Goal: Information Seeking & Learning: Learn about a topic

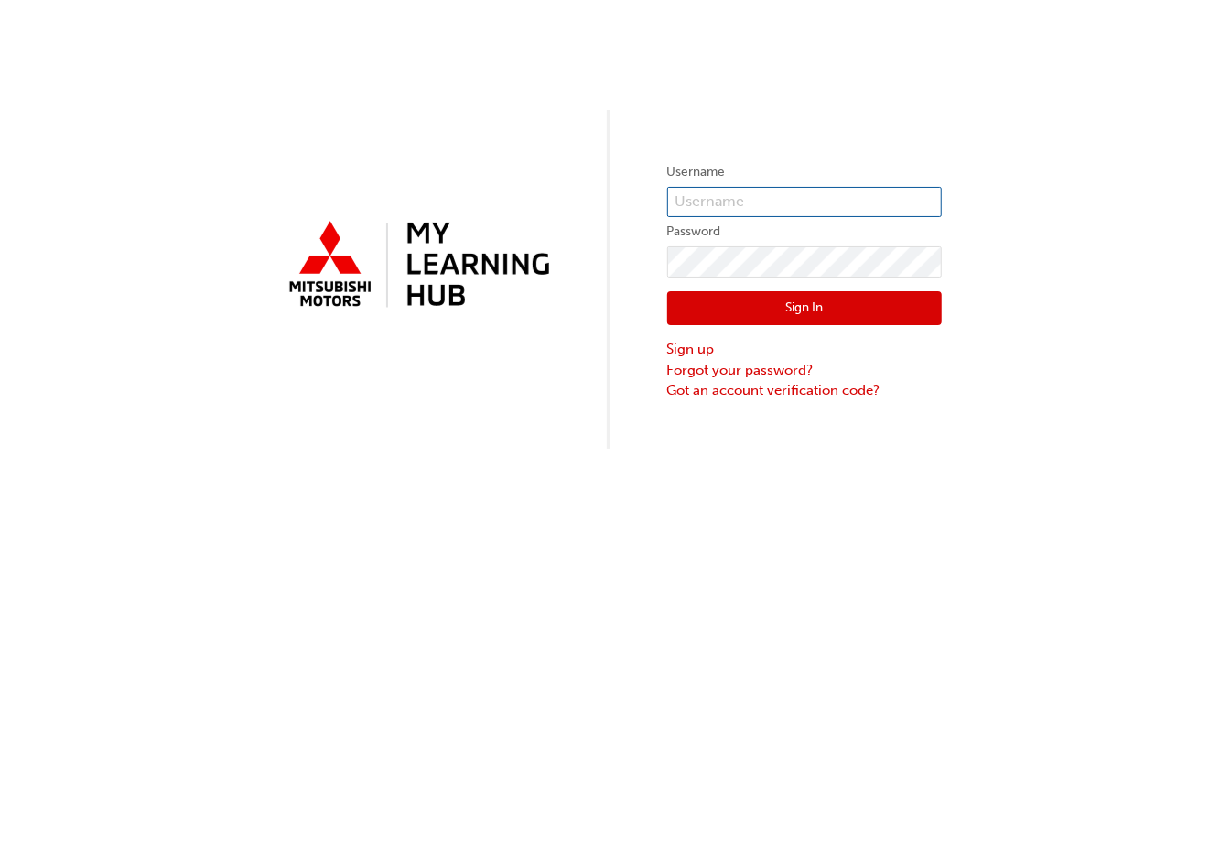
click at [800, 195] on input "text" at bounding box center [804, 202] width 275 height 31
type input "0005837006"
click at [821, 313] on button "Sign In" at bounding box center [804, 308] width 275 height 35
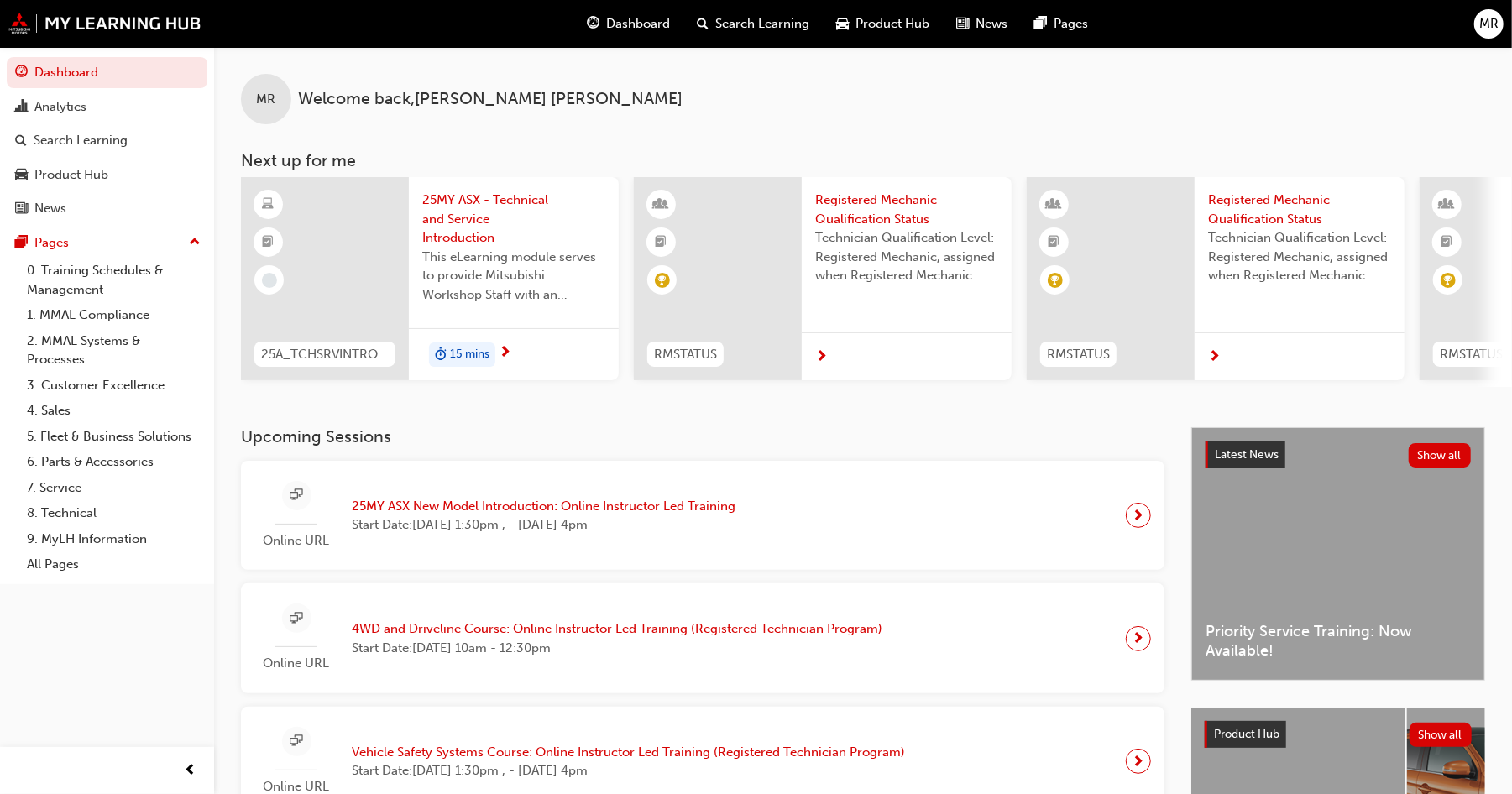
click at [448, 219] on span "25MY ASX - Technical and Service Introduction" at bounding box center [513, 219] width 183 height 57
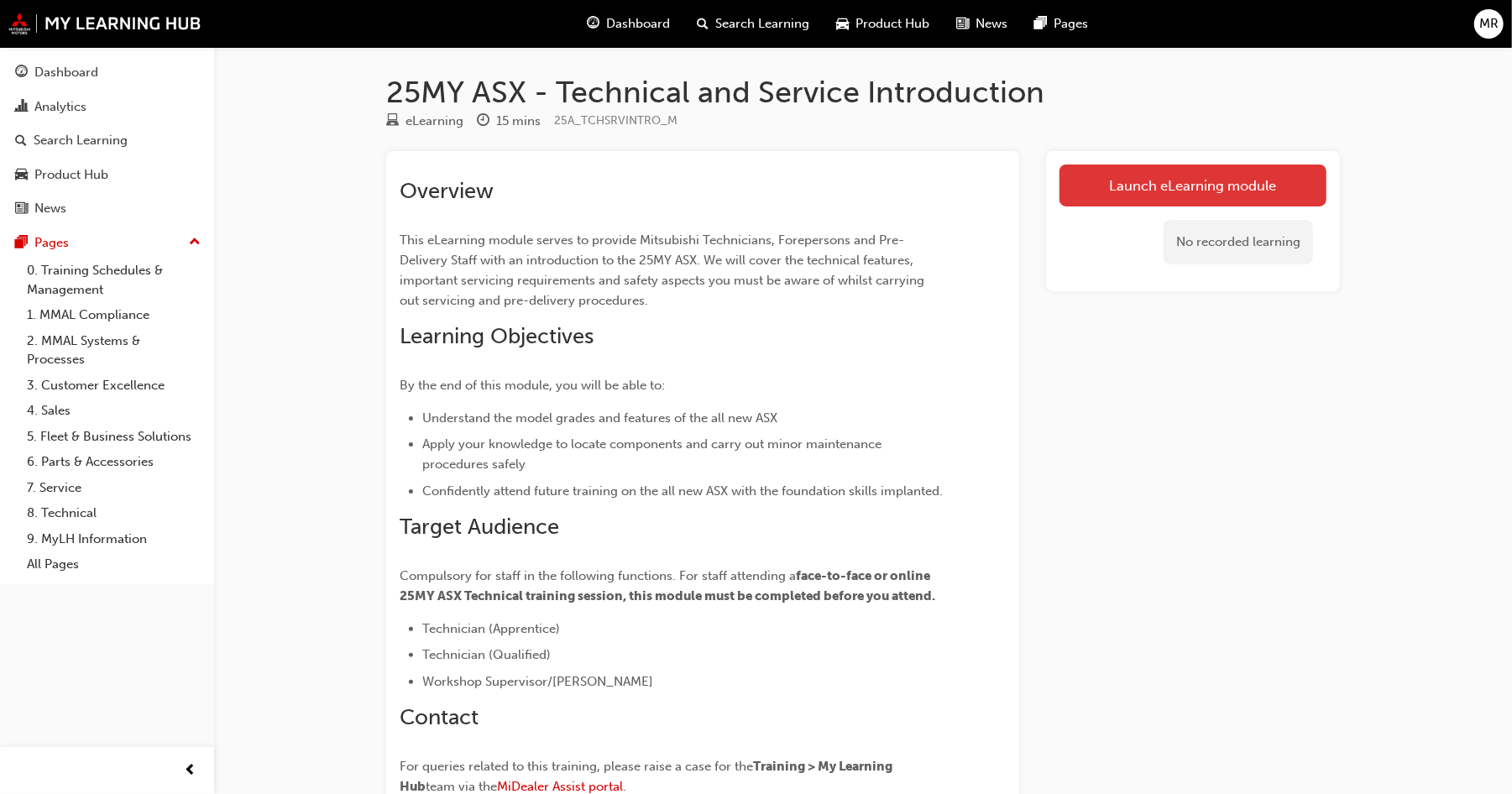
click at [1109, 193] on link "Launch eLearning module" at bounding box center [1192, 185] width 267 height 42
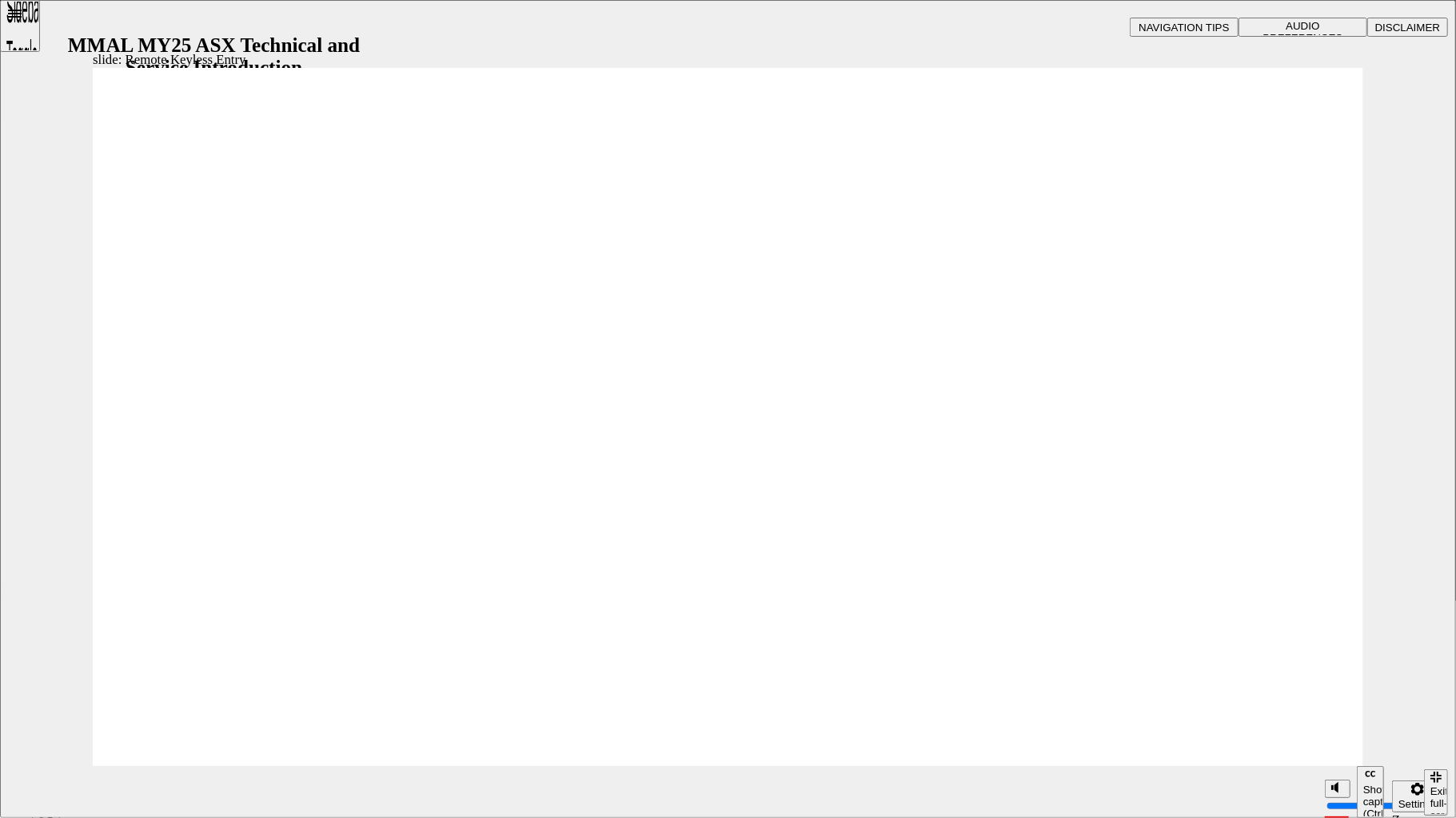
type input "21"
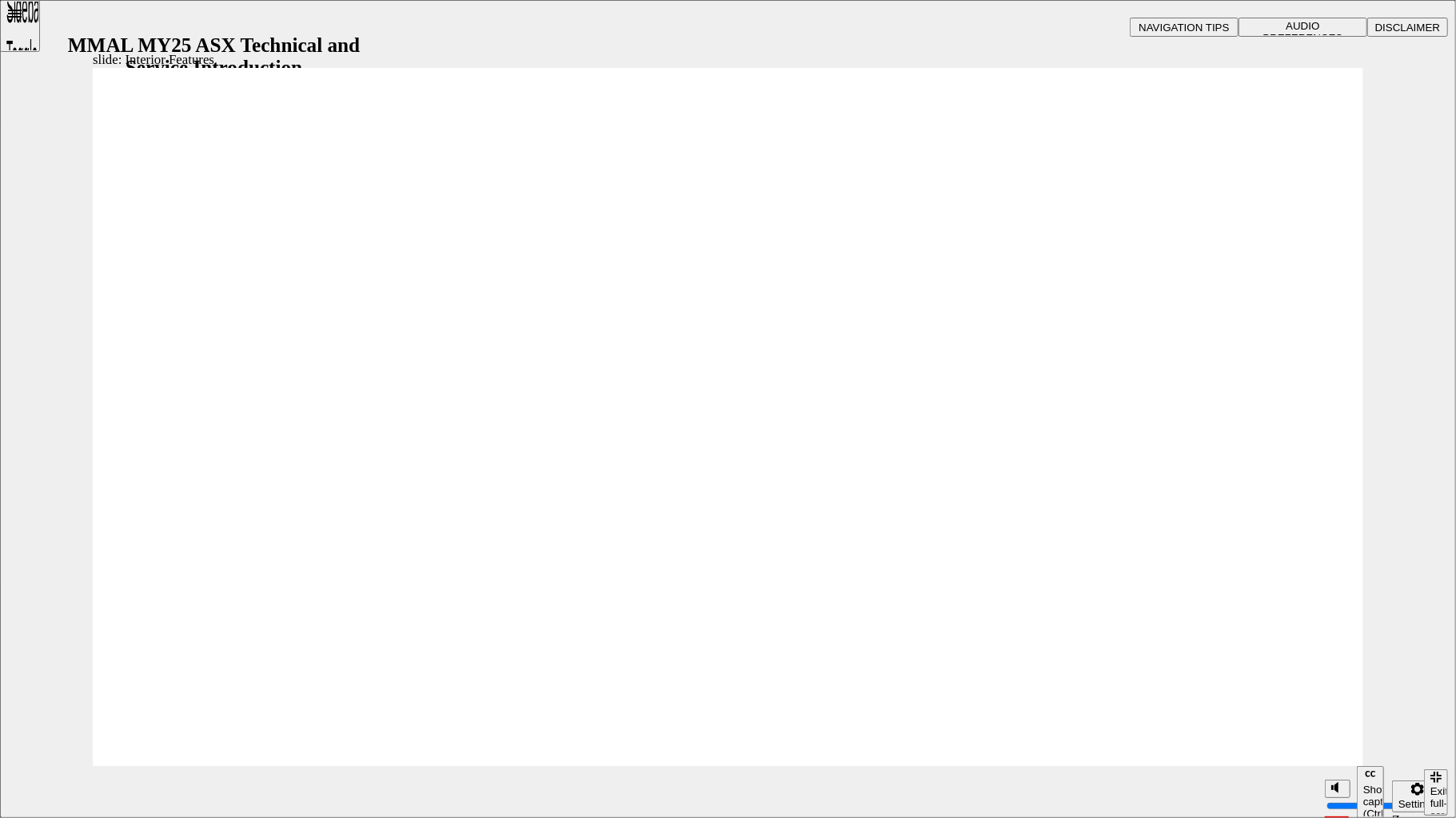
type input "17"
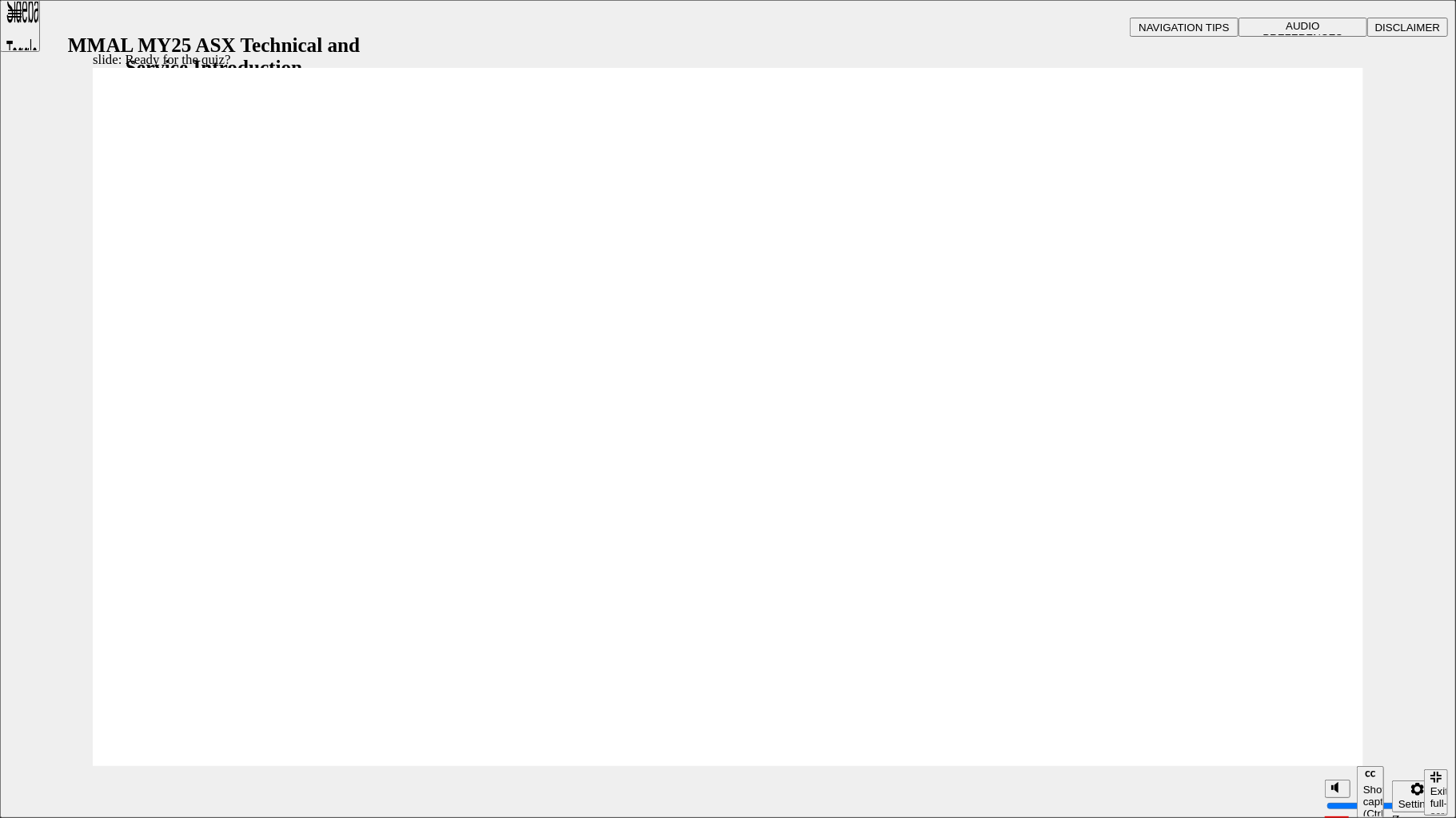
radio input "true"
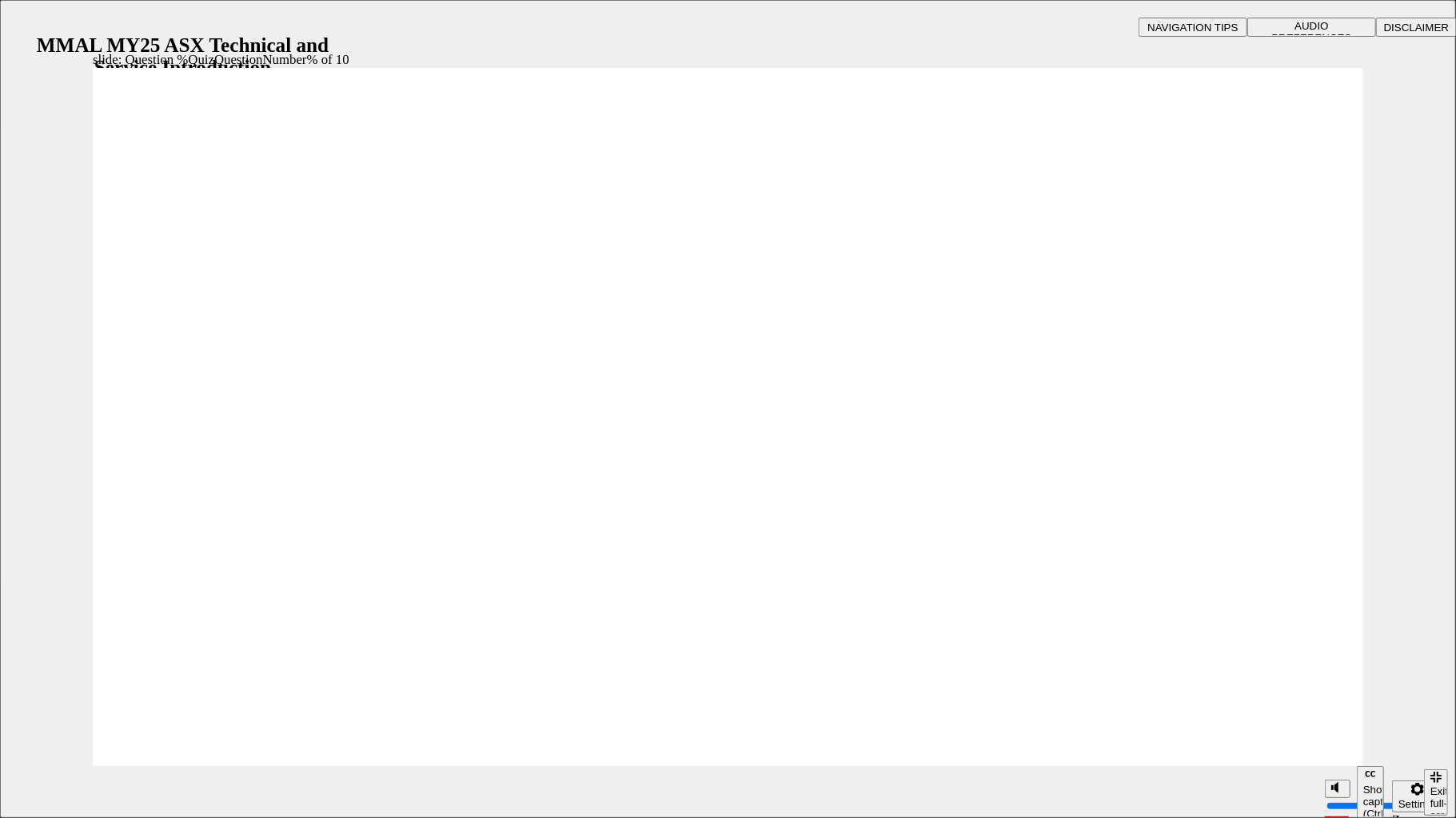
drag, startPoint x: 605, startPoint y: 625, endPoint x: 679, endPoint y: 636, distance: 74.8
radio input "true"
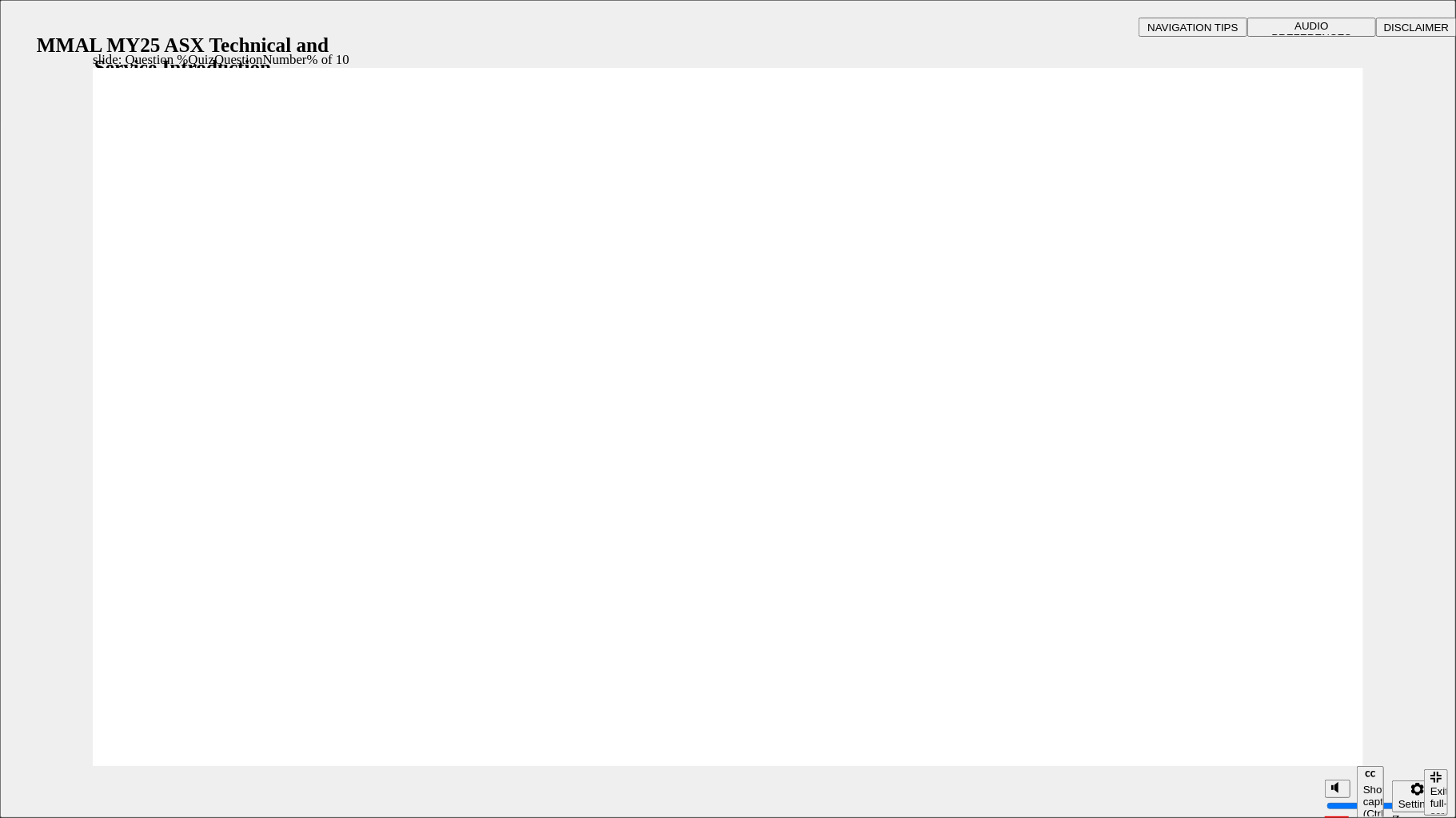
radio input "true"
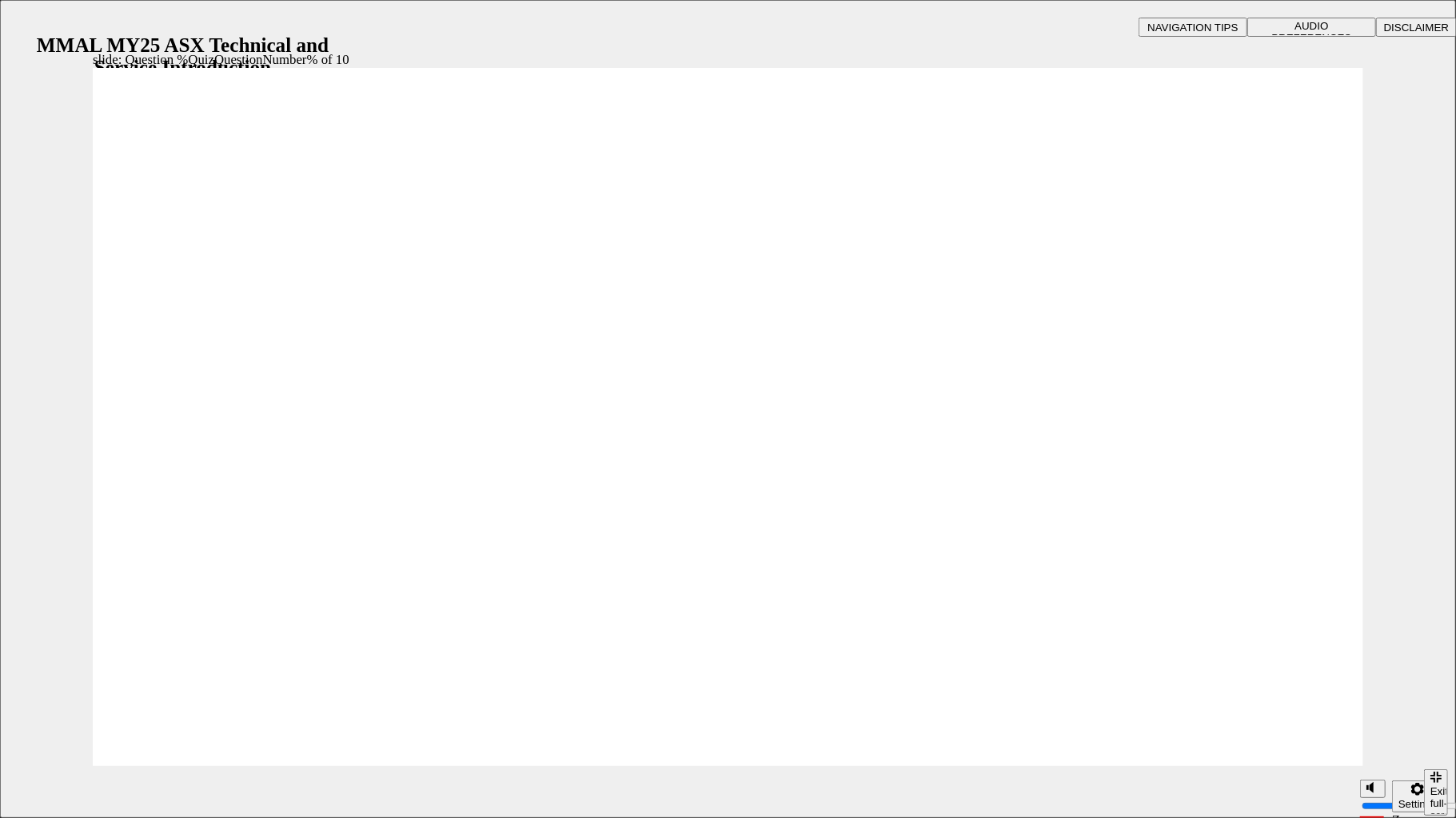
radio input "true"
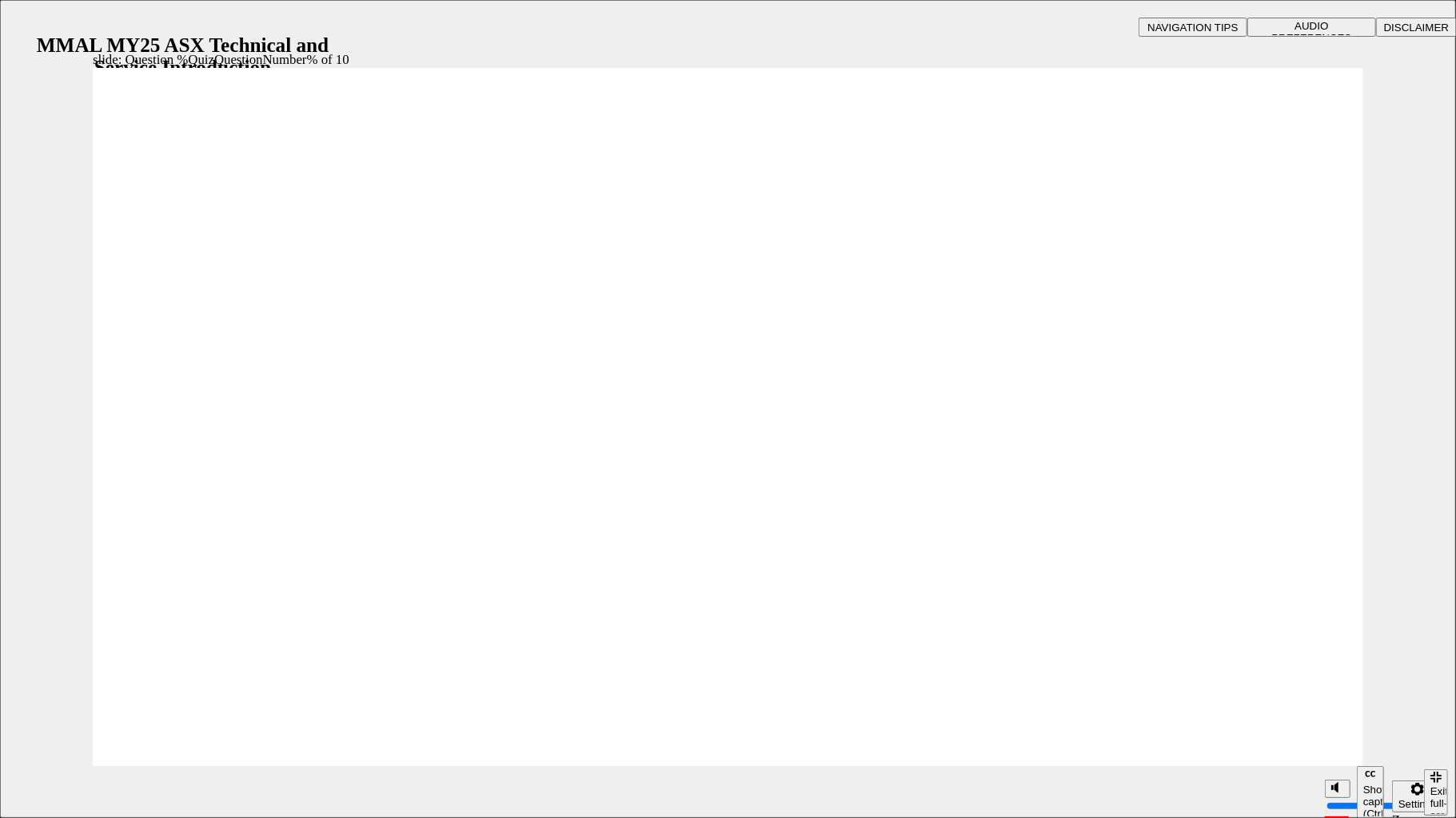
radio input "true"
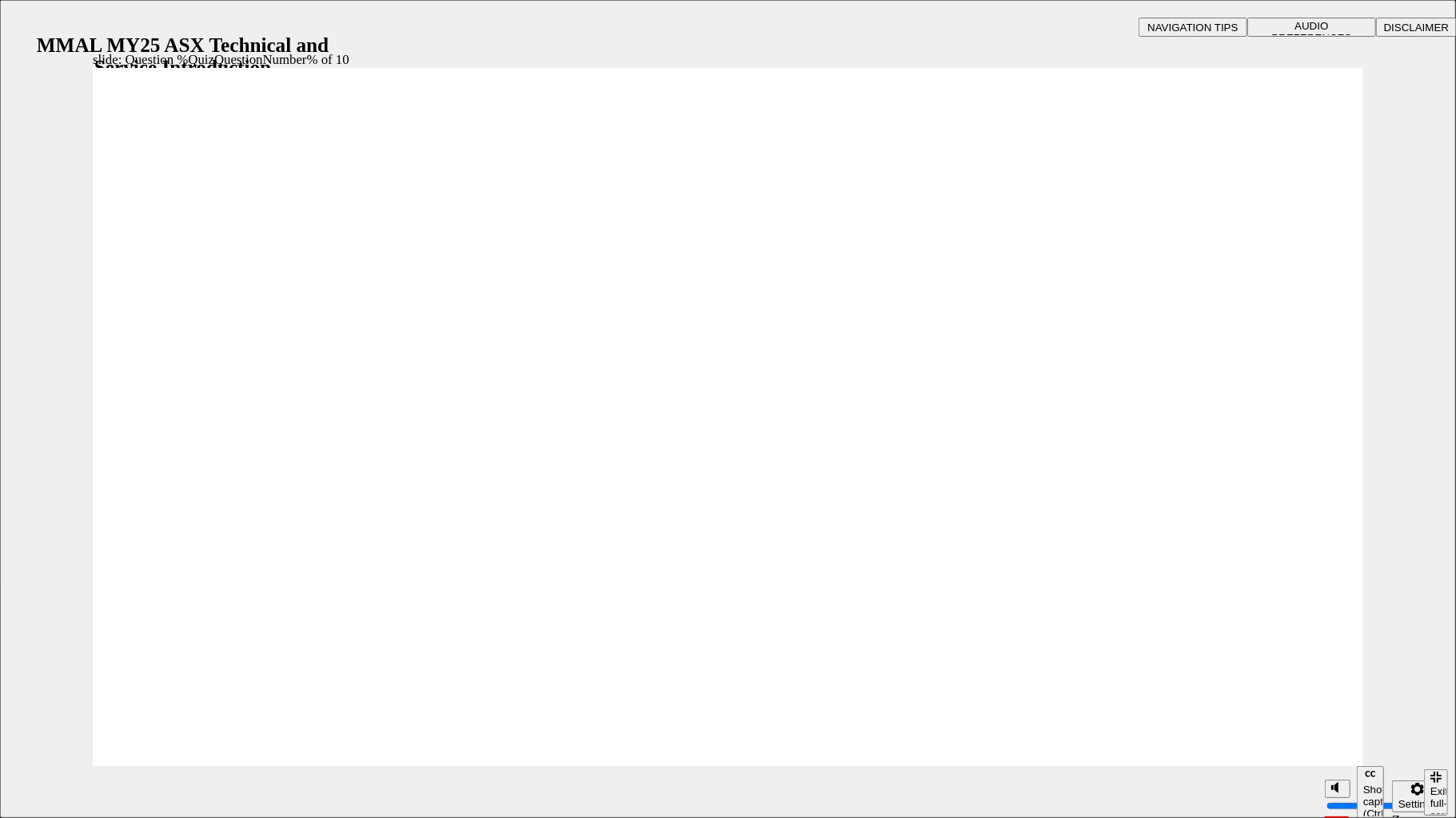
radio input "true"
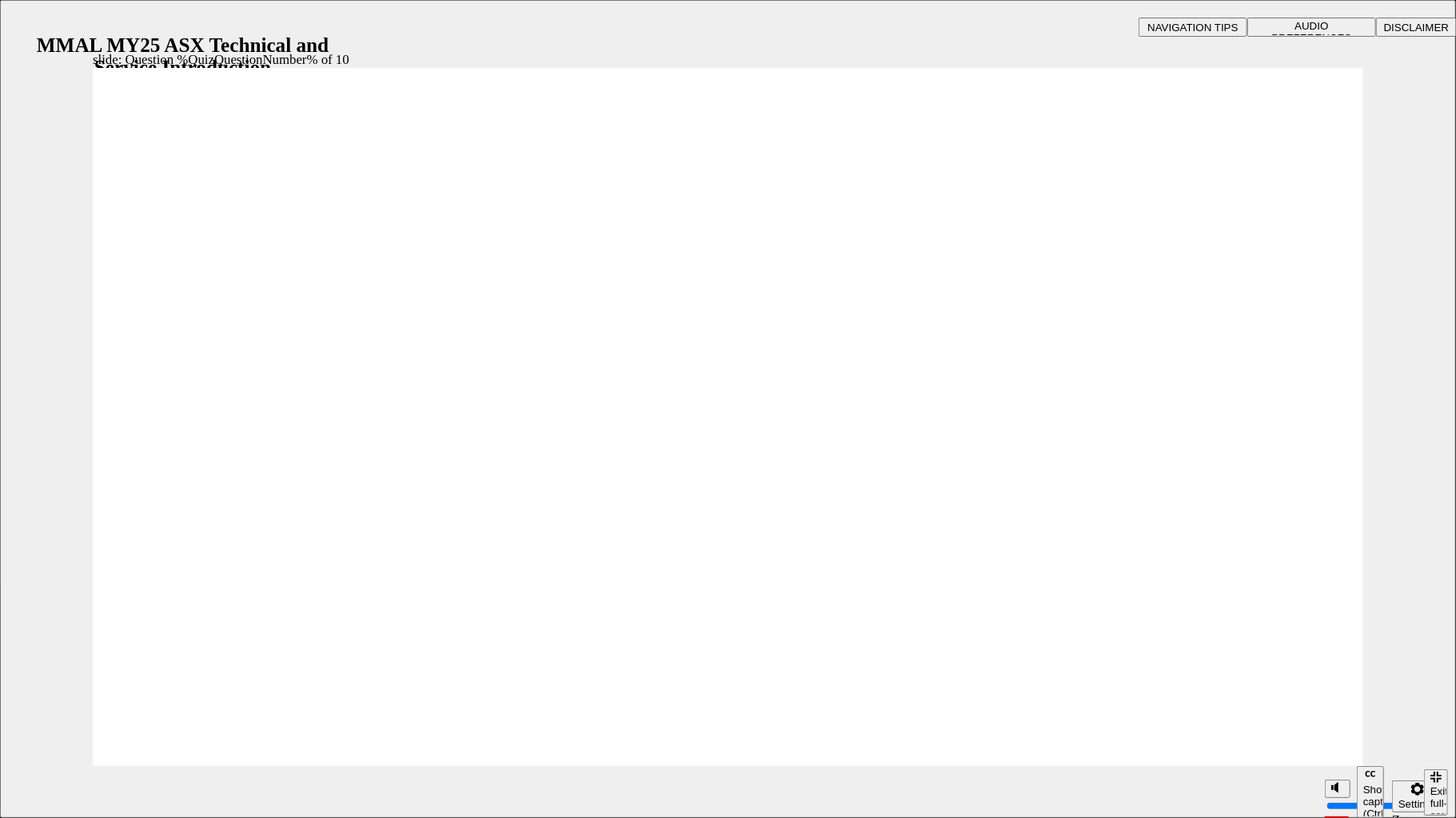
radio input "true"
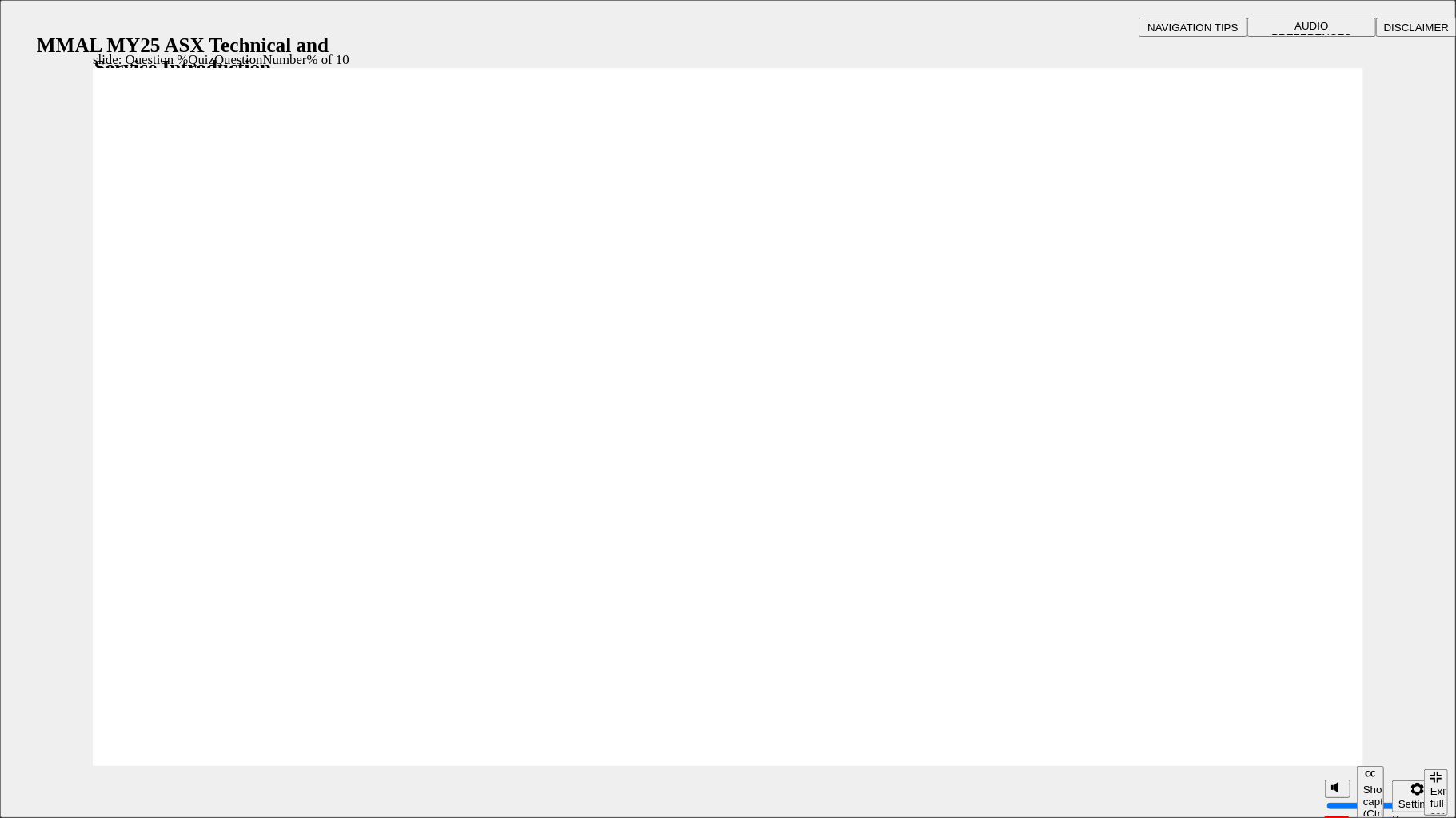
radio input "true"
